Goal: Navigation & Orientation: Find specific page/section

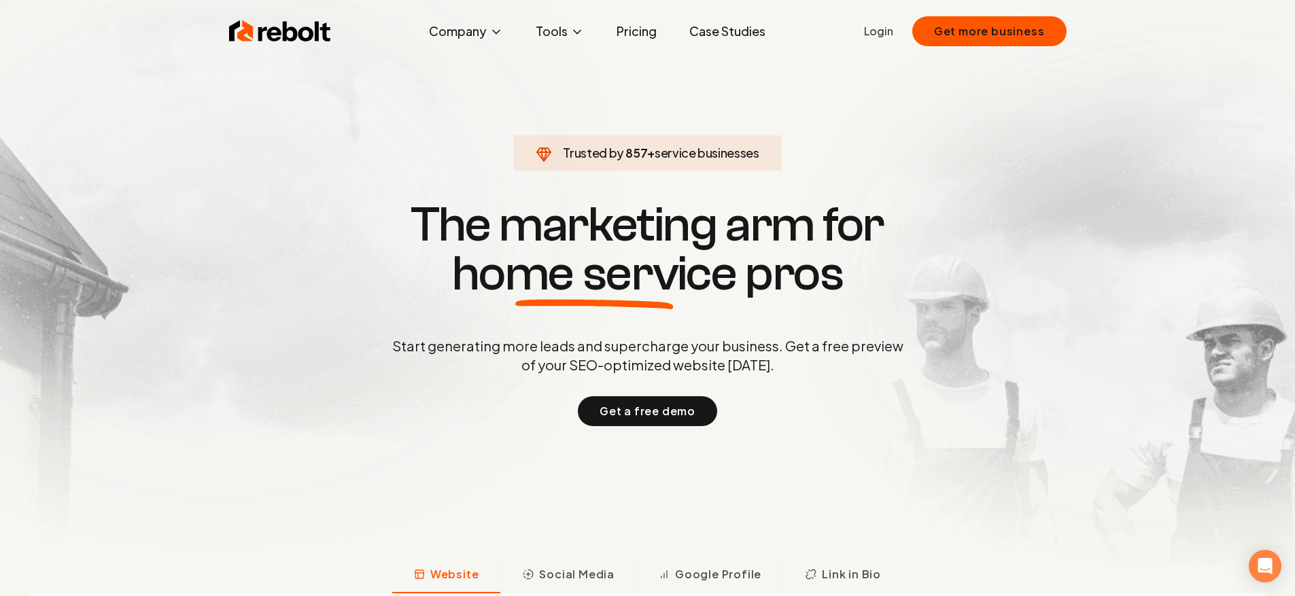
click at [889, 29] on link "Login" at bounding box center [878, 31] width 29 height 16
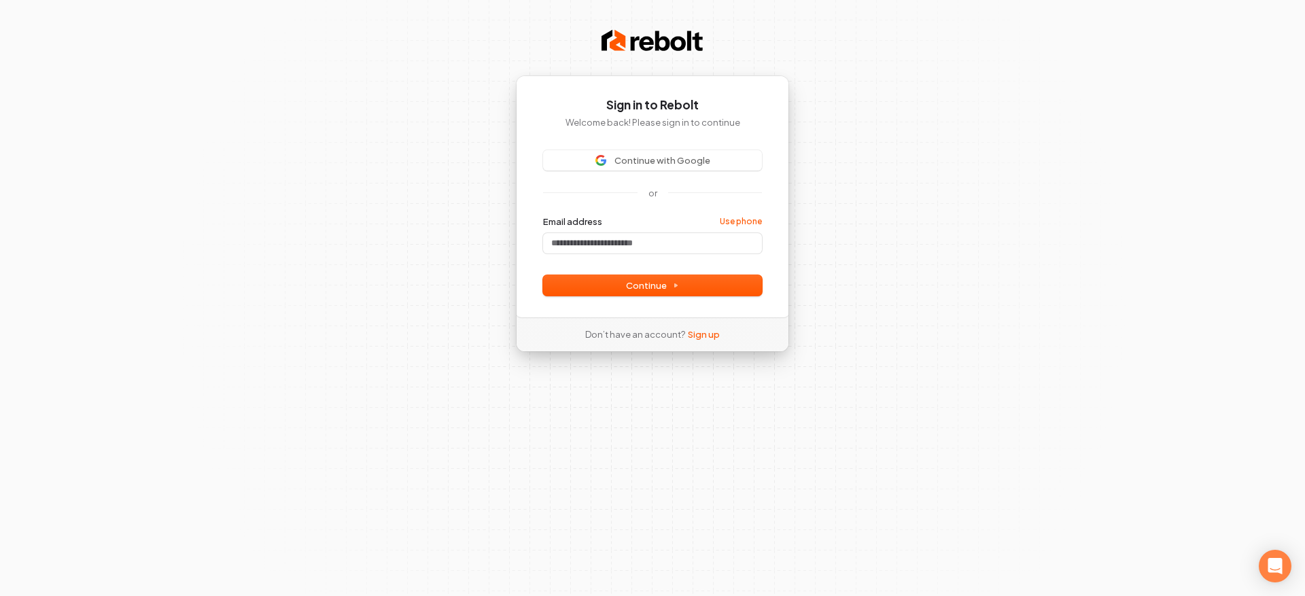
click at [617, 143] on div "Sign in to Rebolt Welcome back! Please sign in to continue Continue with Google…" at bounding box center [652, 196] width 273 height 242
click at [617, 155] on span "Continue with Google" at bounding box center [663, 160] width 96 height 12
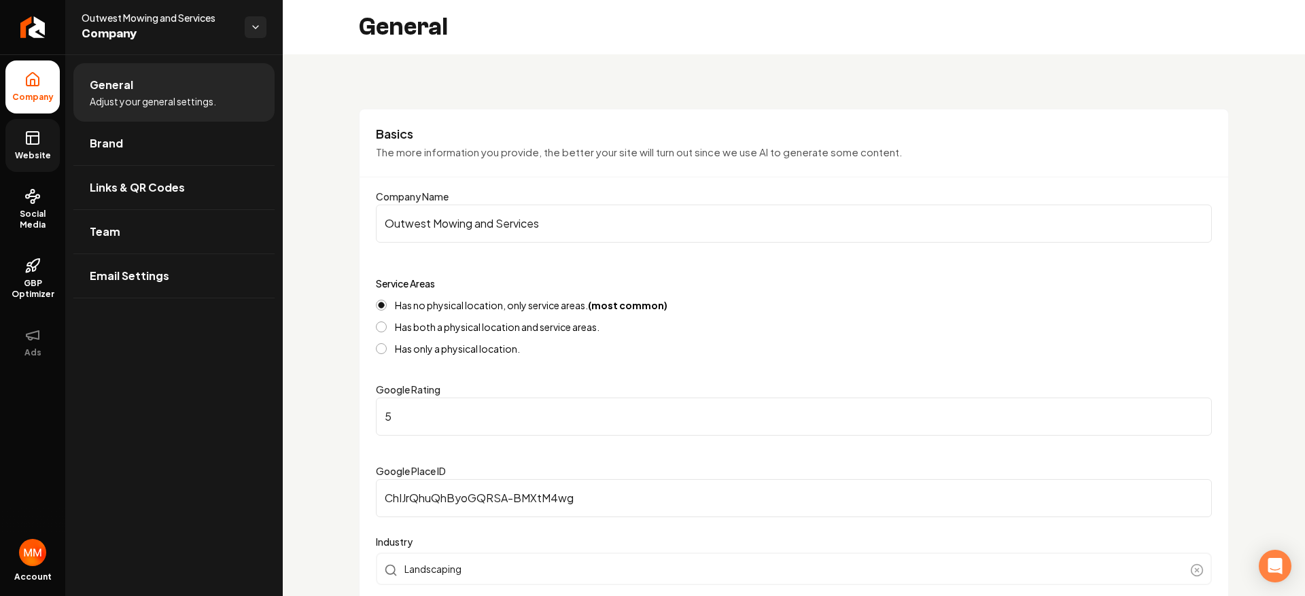
click at [48, 158] on span "Website" at bounding box center [33, 155] width 47 height 11
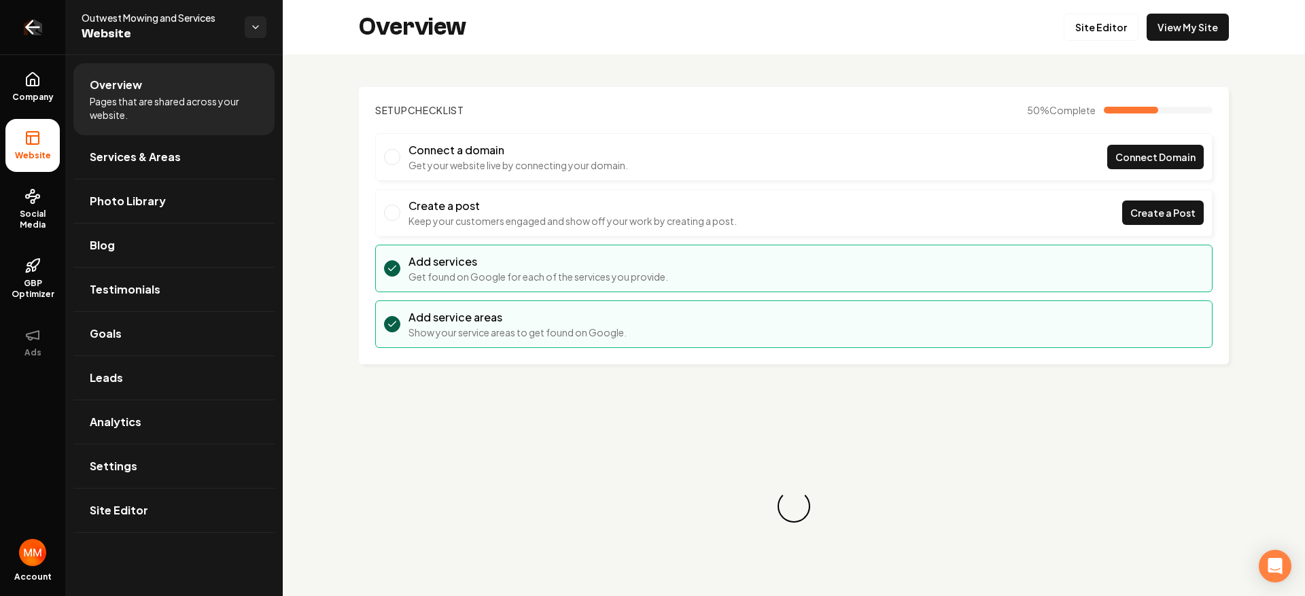
click at [39, 34] on icon "Return to dashboard" at bounding box center [33, 27] width 22 height 22
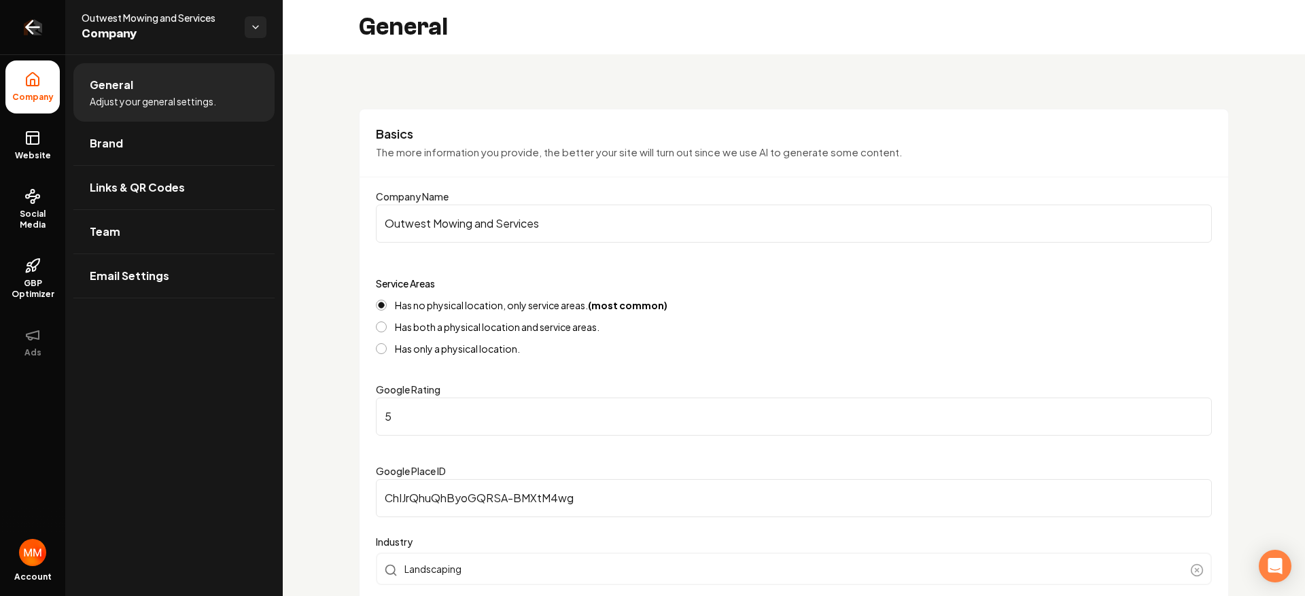
click at [29, 11] on link "Return to dashboard" at bounding box center [32, 27] width 65 height 54
